Goal: Information Seeking & Learning: Learn about a topic

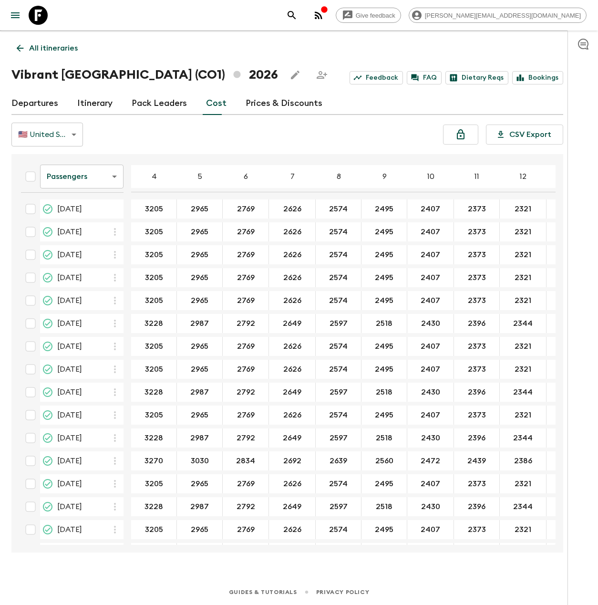
scroll to position [315, 0]
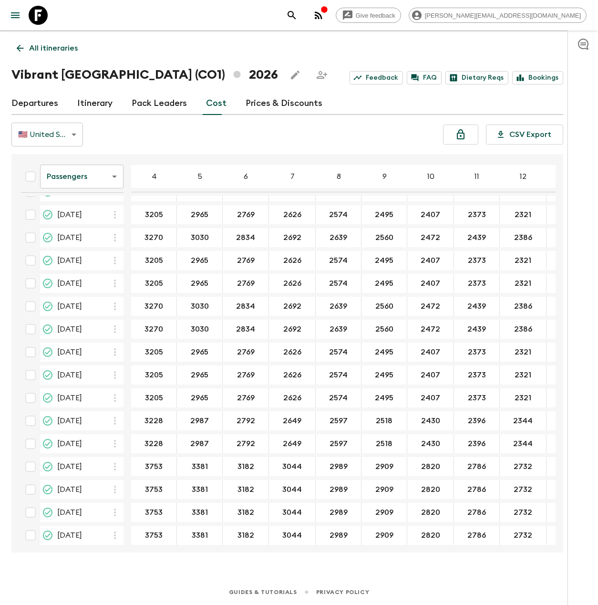
click at [44, 21] on icon at bounding box center [38, 15] width 19 height 19
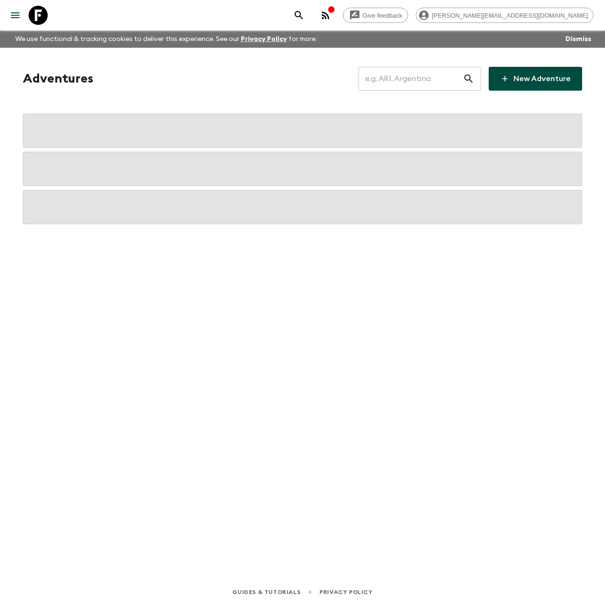
click at [397, 77] on input "text" at bounding box center [411, 78] width 104 height 27
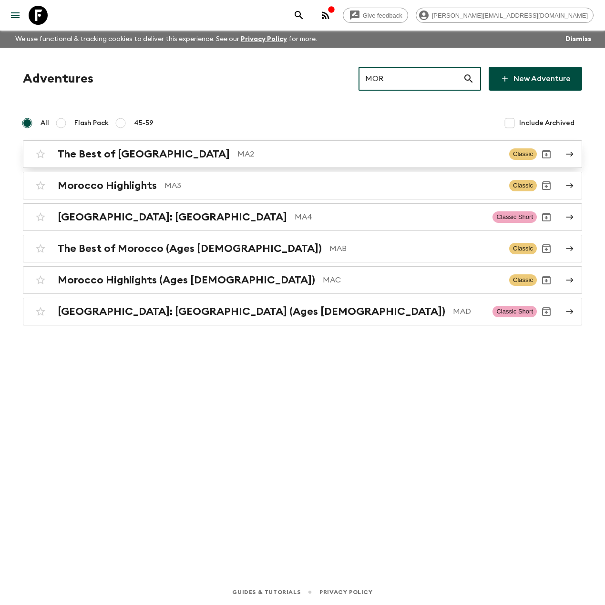
type input "MOR"
click at [238, 153] on p "MA2" at bounding box center [370, 153] width 264 height 11
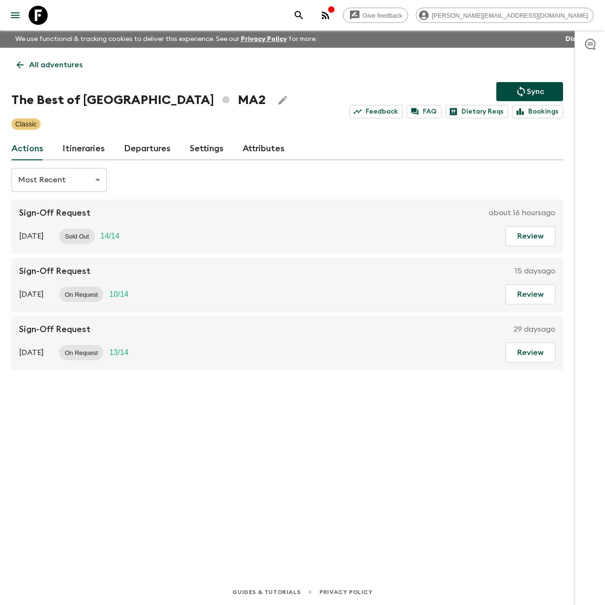
click at [259, 148] on link "Attributes" at bounding box center [264, 148] width 42 height 23
click at [303, 16] on icon "search adventures" at bounding box center [299, 15] width 8 height 8
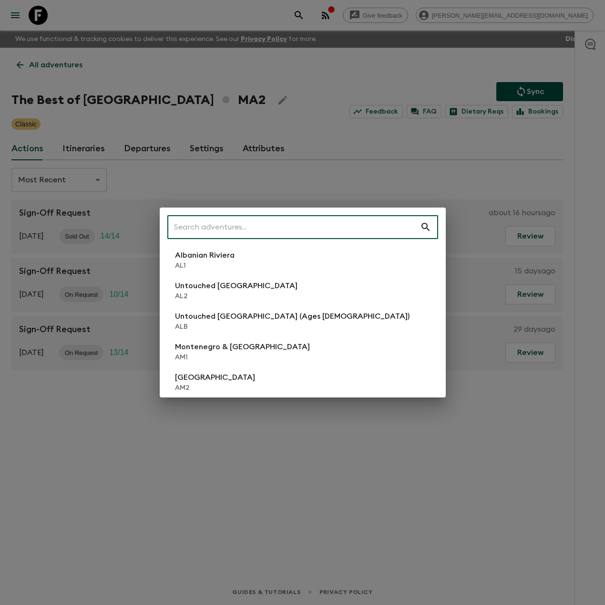
click at [40, 14] on div "​ Albanian Riviera [GEOGRAPHIC_DATA] Untouched [GEOGRAPHIC_DATA] [GEOGRAPHIC_DA…" at bounding box center [302, 302] width 605 height 605
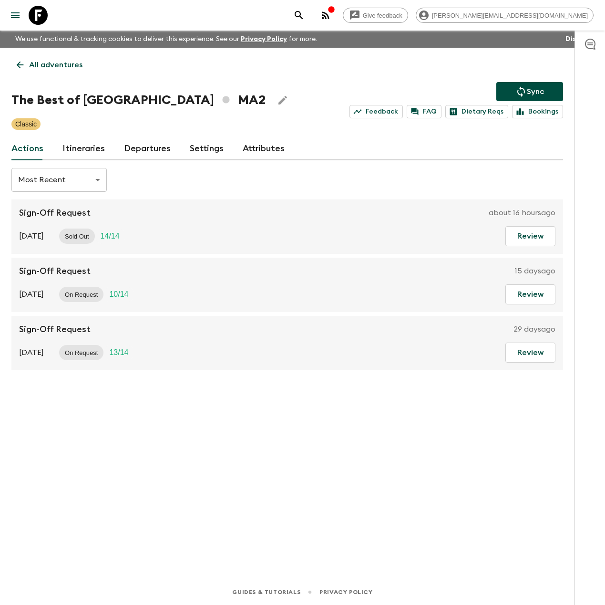
click at [37, 13] on icon at bounding box center [38, 15] width 19 height 19
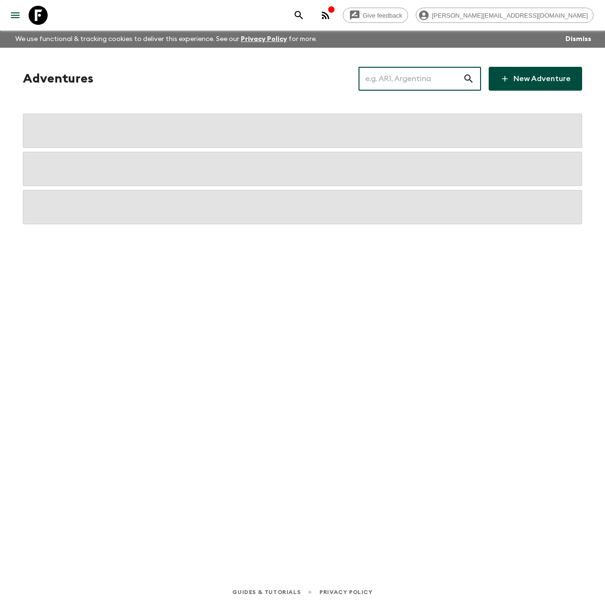
click at [398, 76] on input "text" at bounding box center [411, 78] width 104 height 27
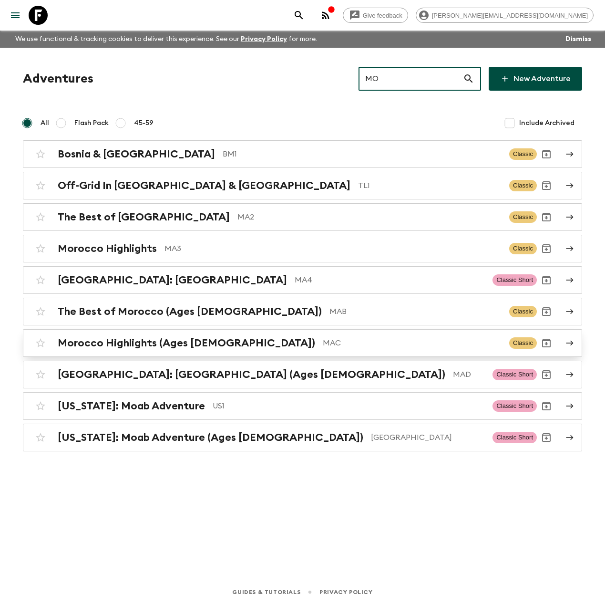
type input "MO"
click at [201, 350] on div "Morocco Highlights (Ages [DEMOGRAPHIC_DATA]) MAC Classic" at bounding box center [284, 342] width 506 height 19
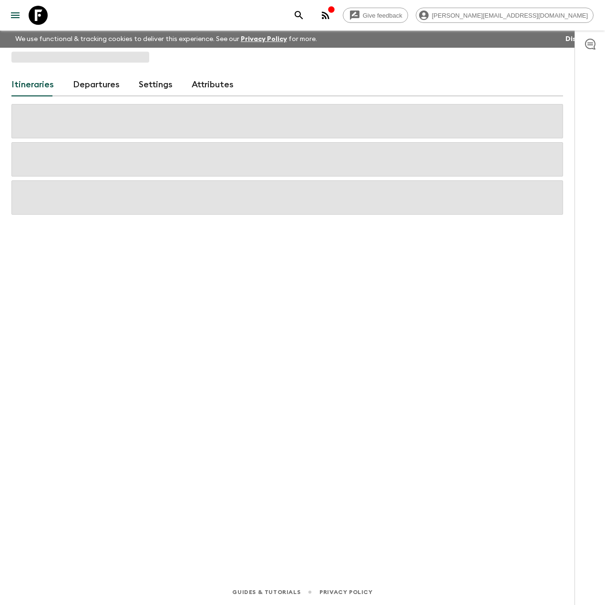
click at [217, 85] on link "Attributes" at bounding box center [213, 84] width 42 height 23
